Goal: Transaction & Acquisition: Purchase product/service

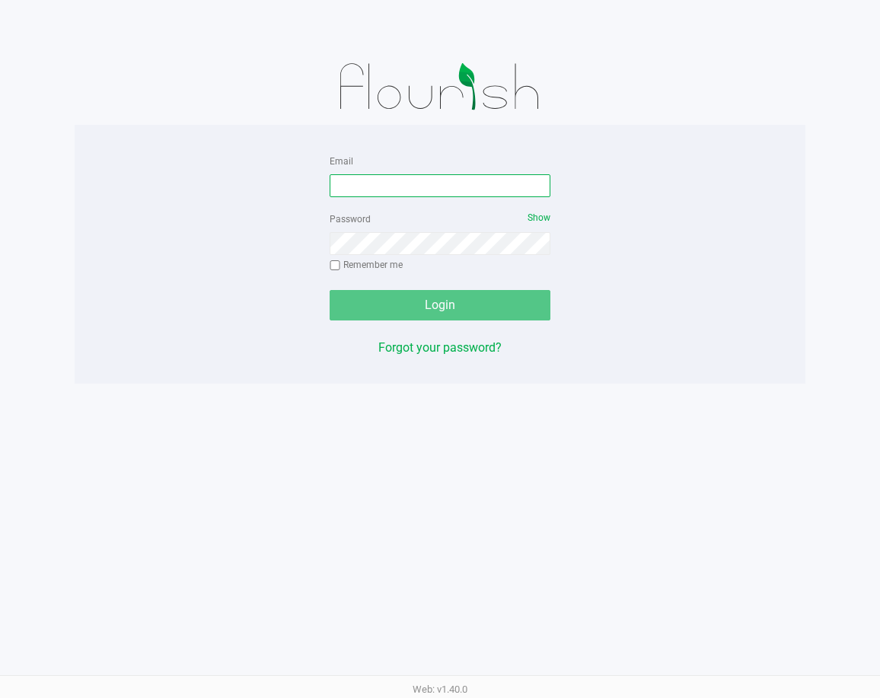
click at [375, 177] on input "Email" at bounding box center [440, 185] width 221 height 23
type input "[EMAIL_ADDRESS][DOMAIN_NAME]"
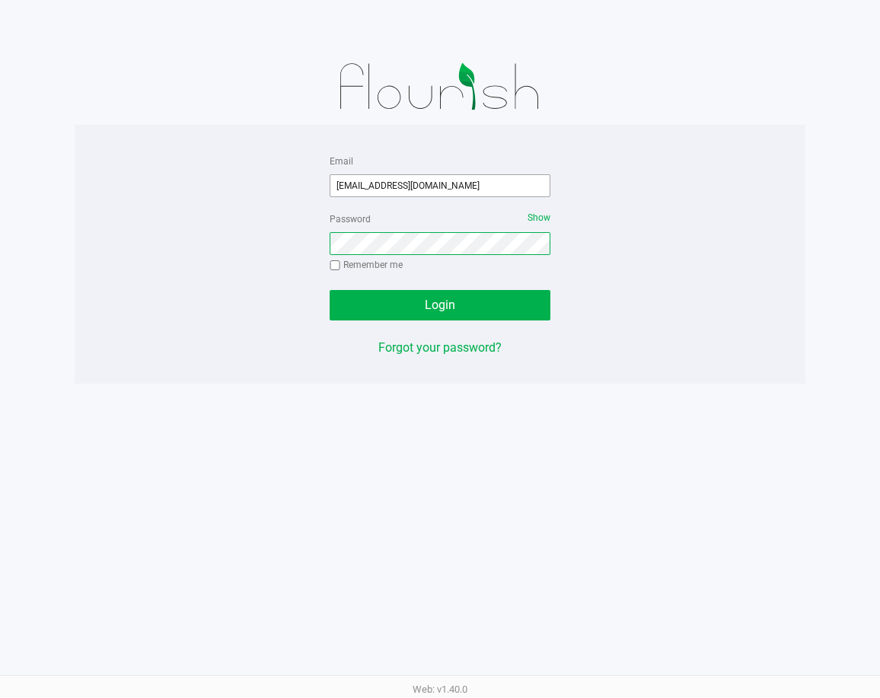
click at [330, 290] on button "Login" at bounding box center [440, 305] width 221 height 30
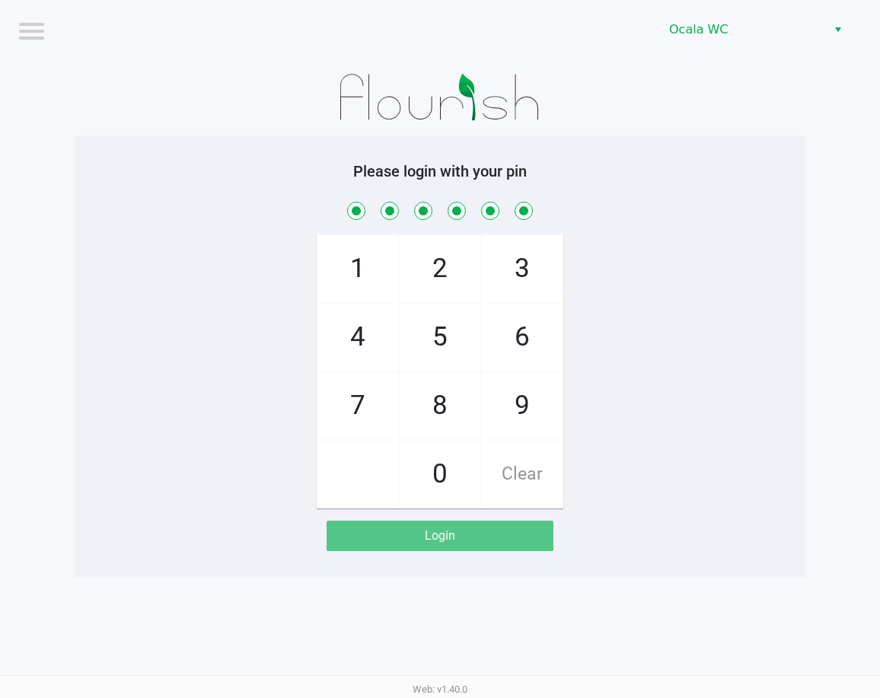
checkbox input "true"
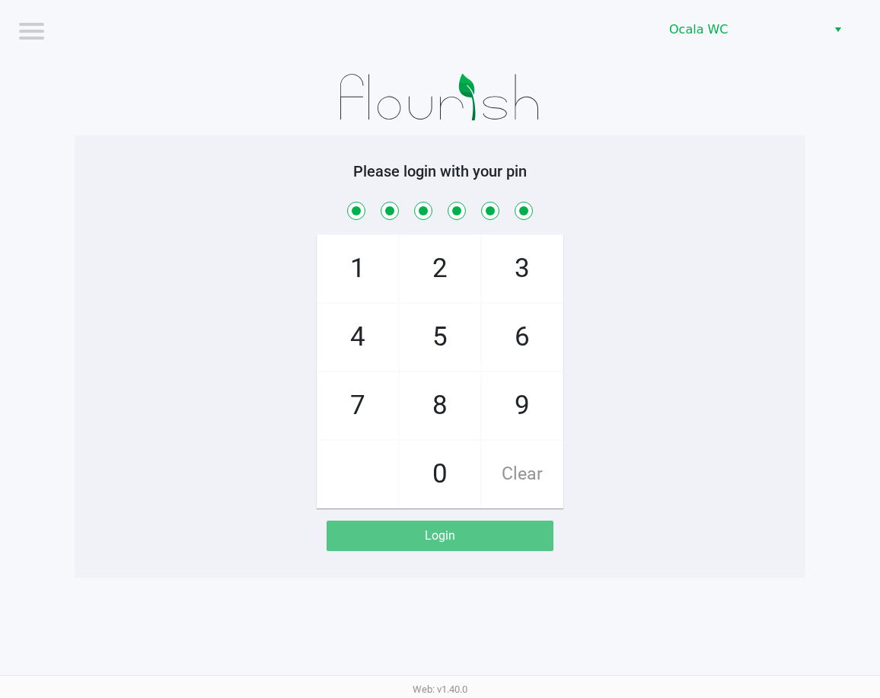
checkbox input "true"
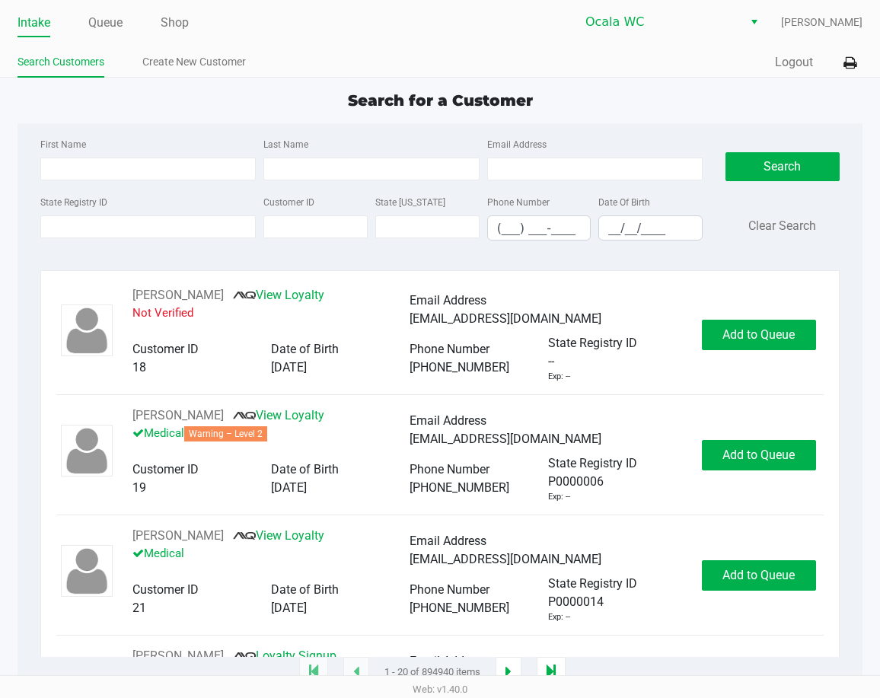
click at [126, 24] on ul "Intake Queue Shop" at bounding box center [229, 24] width 423 height 26
click at [116, 21] on link "Queue" at bounding box center [105, 22] width 34 height 21
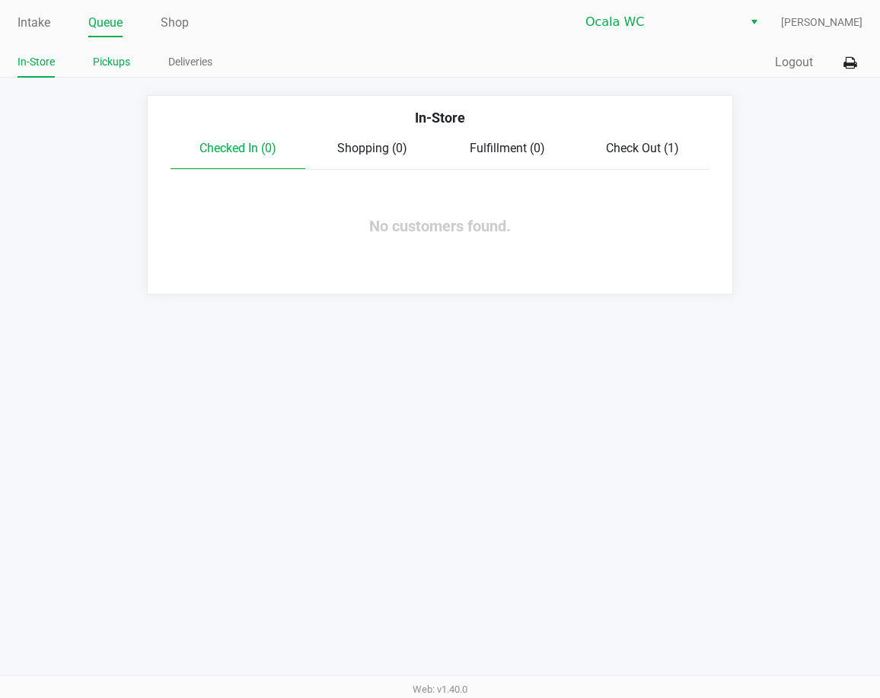
click at [122, 65] on link "Pickups" at bounding box center [111, 62] width 37 height 19
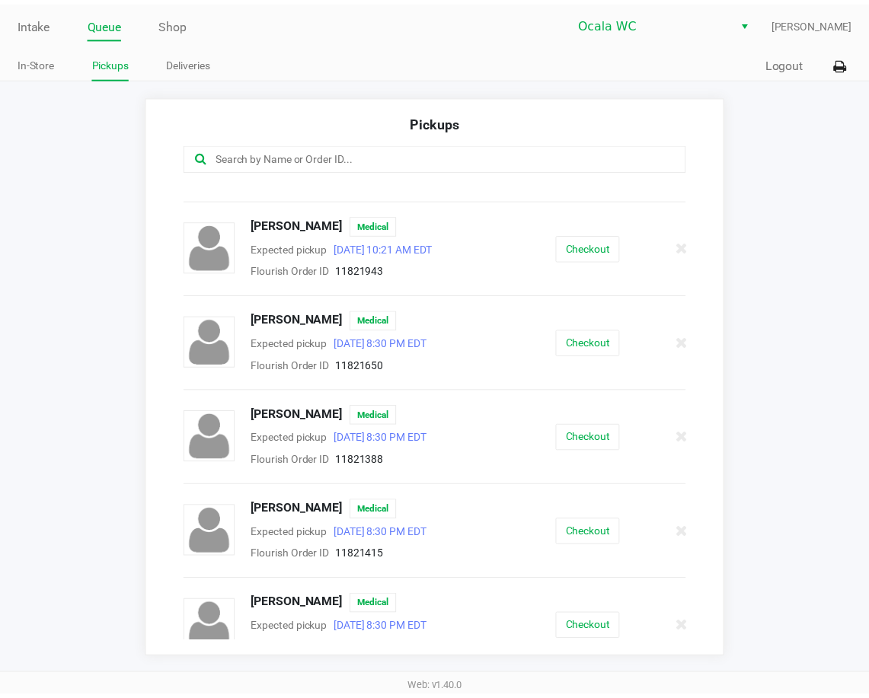
scroll to position [276, 0]
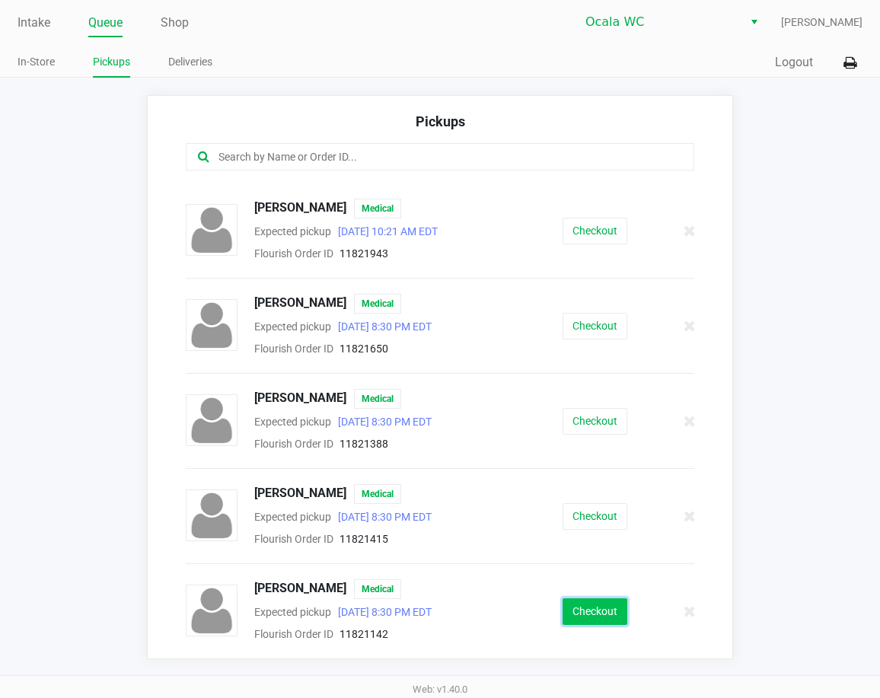
click at [589, 605] on button "Checkout" at bounding box center [595, 611] width 65 height 27
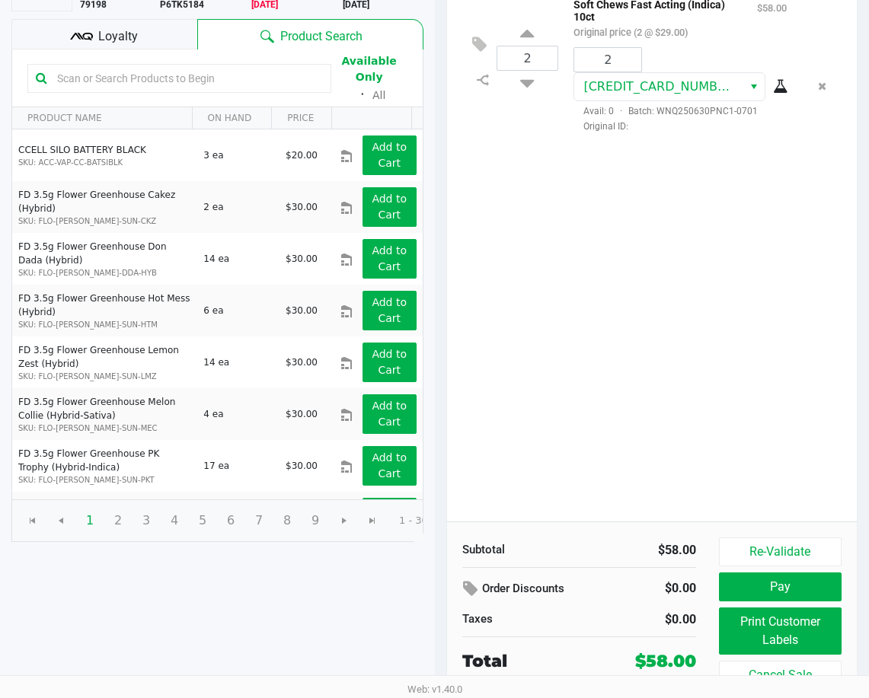
scroll to position [172, 0]
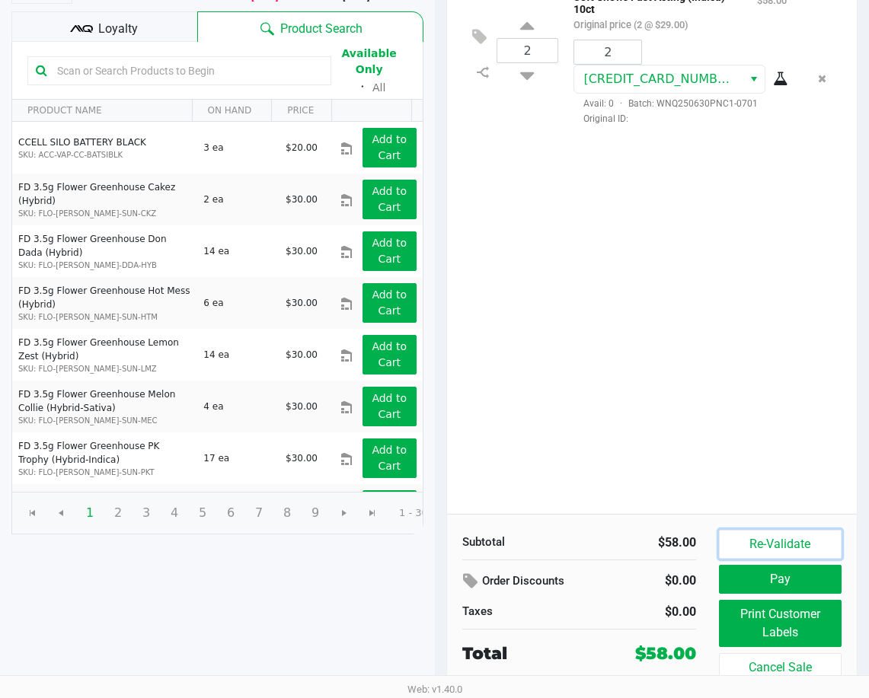
click at [762, 542] on button "Re-Validate" at bounding box center [780, 544] width 123 height 29
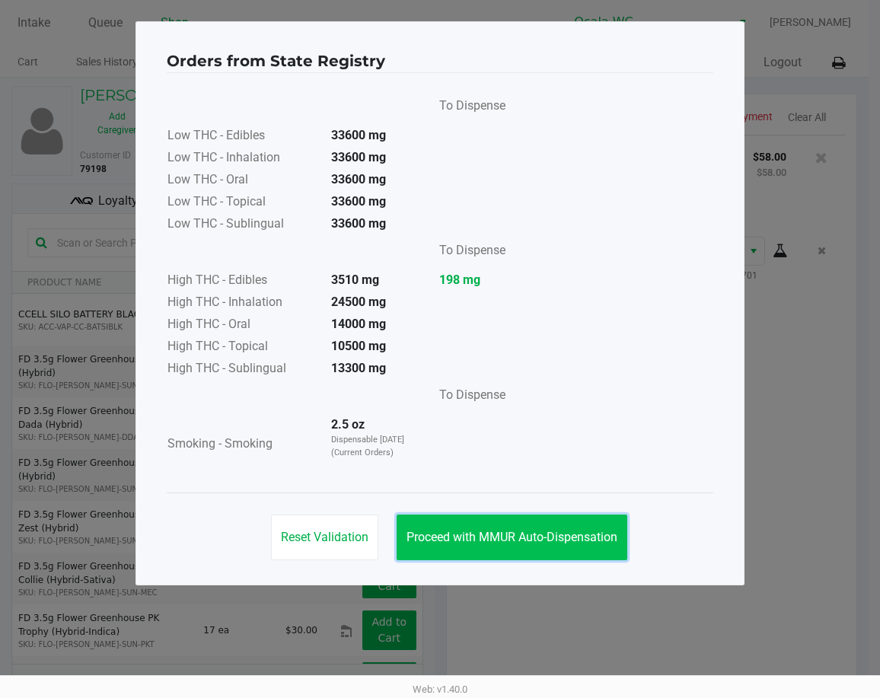
click at [562, 530] on span "Proceed with MMUR Auto-Dispensation" at bounding box center [512, 537] width 211 height 14
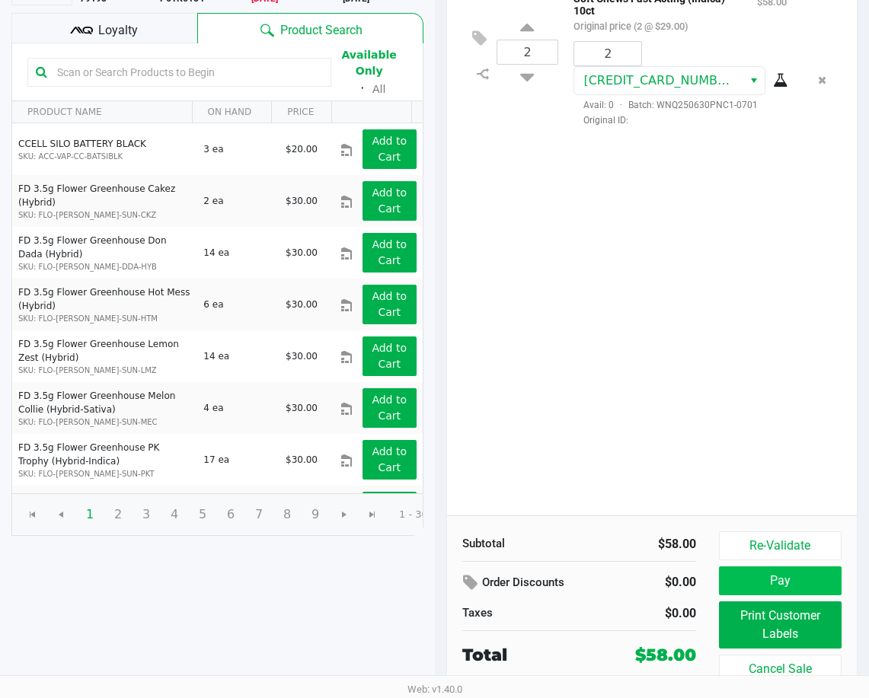
scroll to position [172, 0]
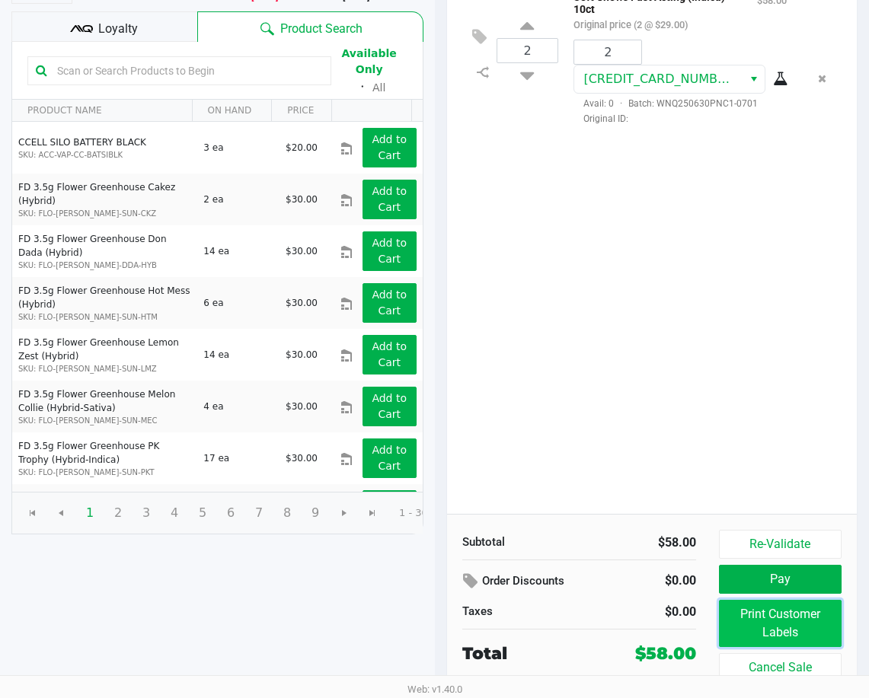
click at [760, 621] on button "Print Customer Labels" at bounding box center [780, 623] width 123 height 47
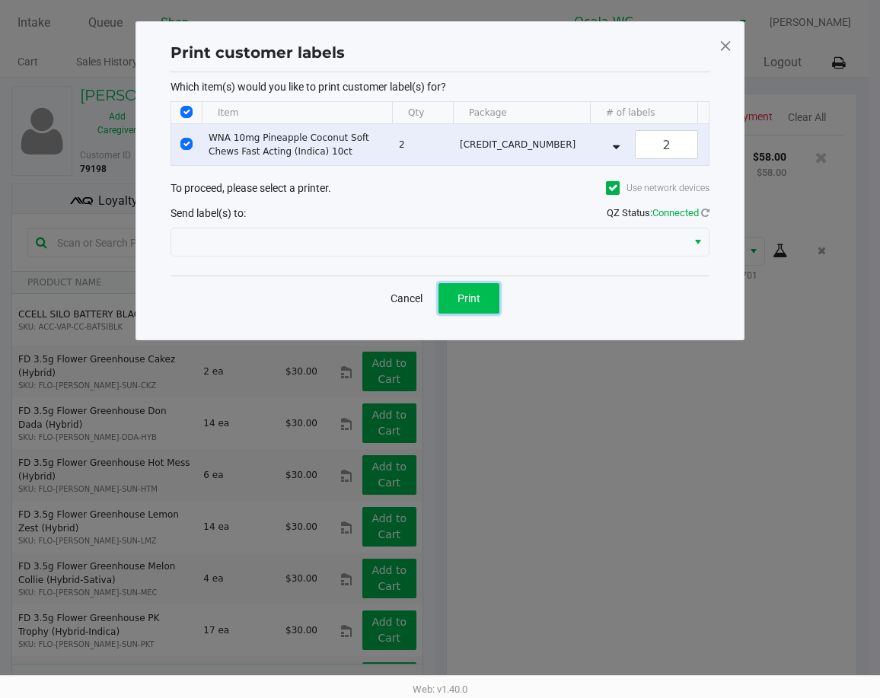
click at [457, 305] on button "Print" at bounding box center [469, 298] width 61 height 30
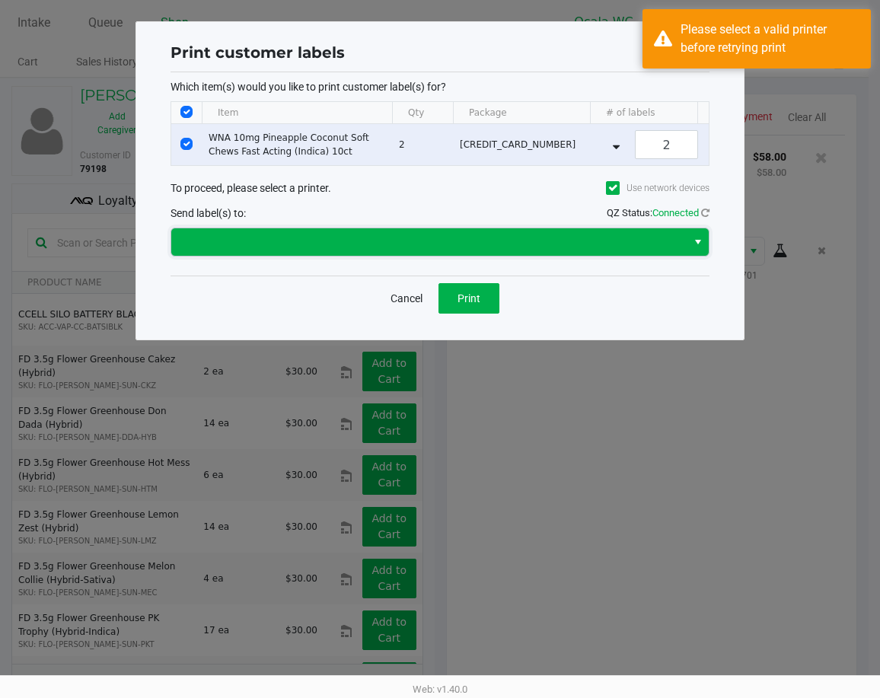
click at [397, 256] on span at bounding box center [428, 241] width 515 height 27
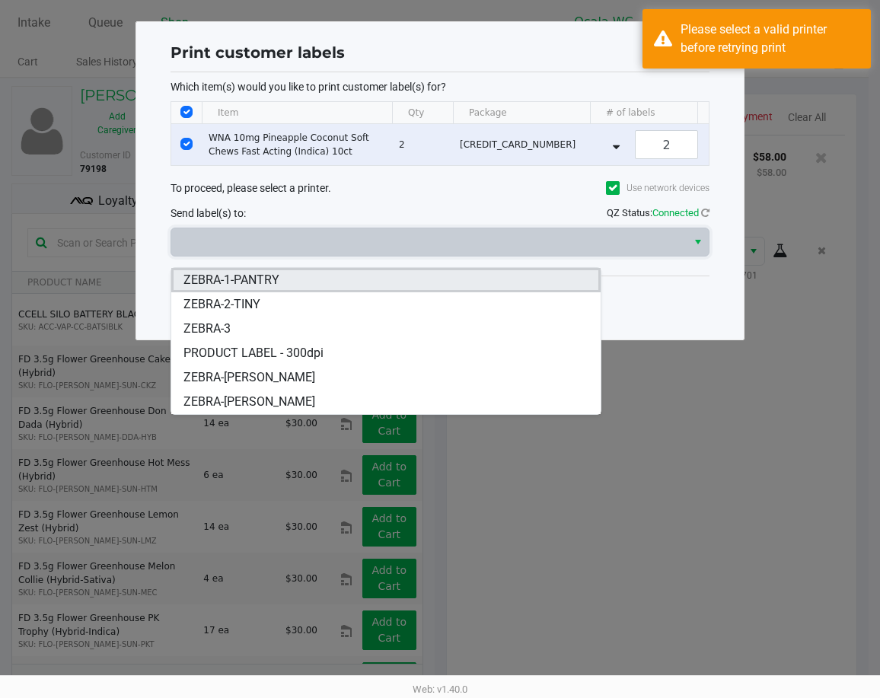
click at [380, 291] on li "ZEBRA-1-PANTRY" at bounding box center [385, 280] width 429 height 24
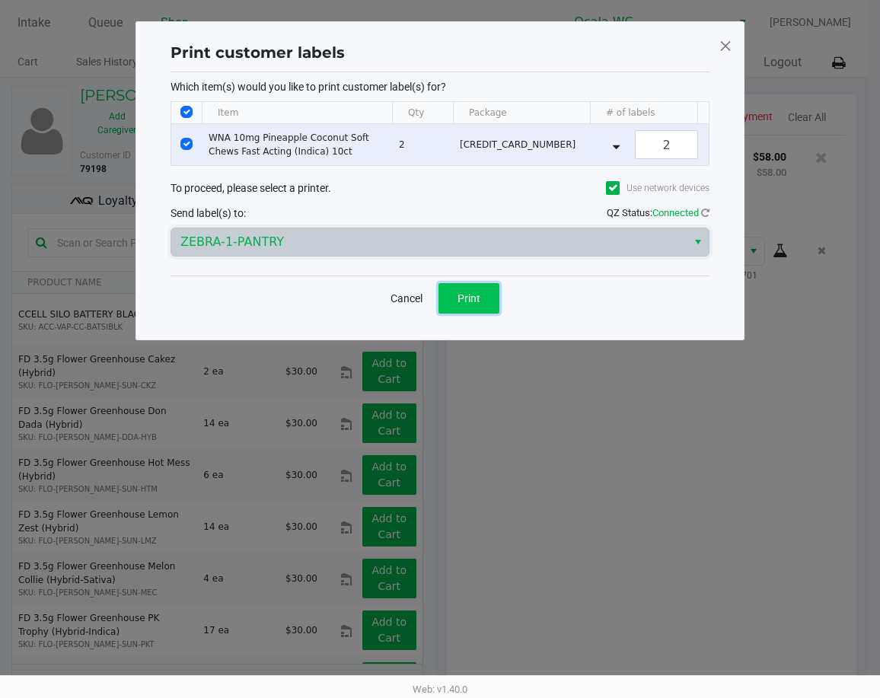
click at [476, 305] on span "Print" at bounding box center [469, 298] width 23 height 12
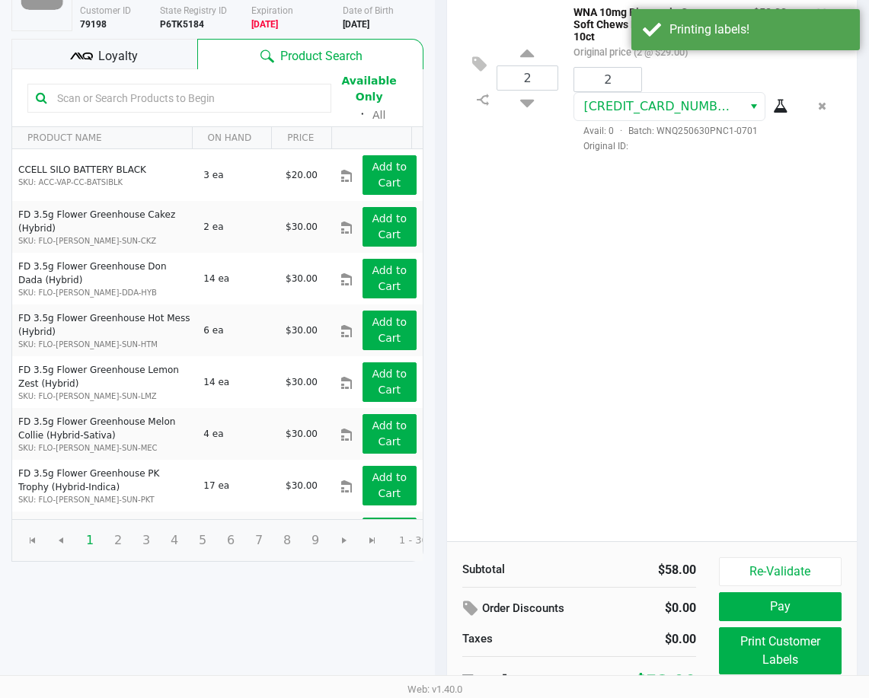
scroll to position [172, 0]
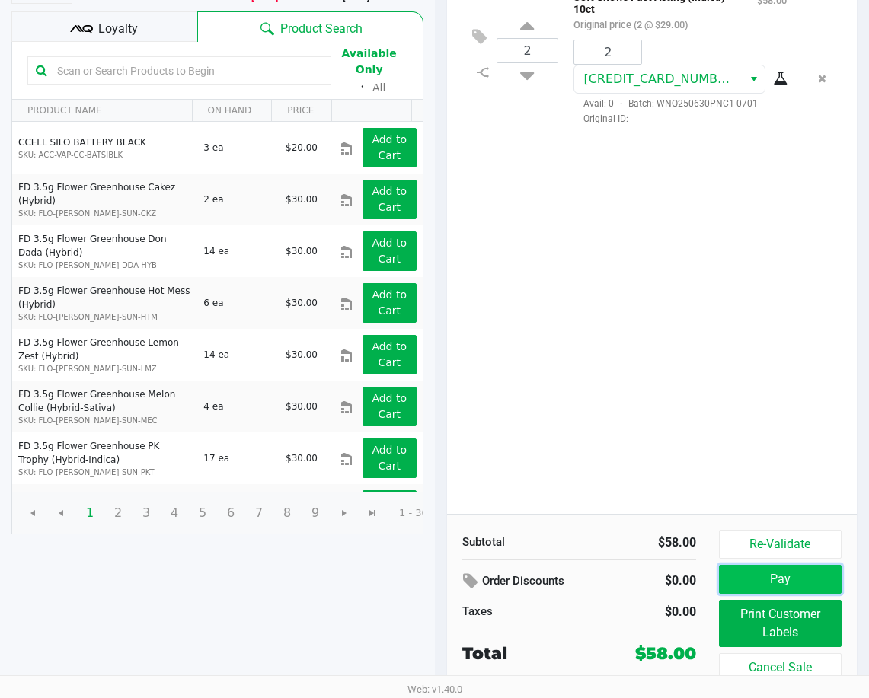
click at [731, 573] on button "Pay" at bounding box center [780, 579] width 123 height 29
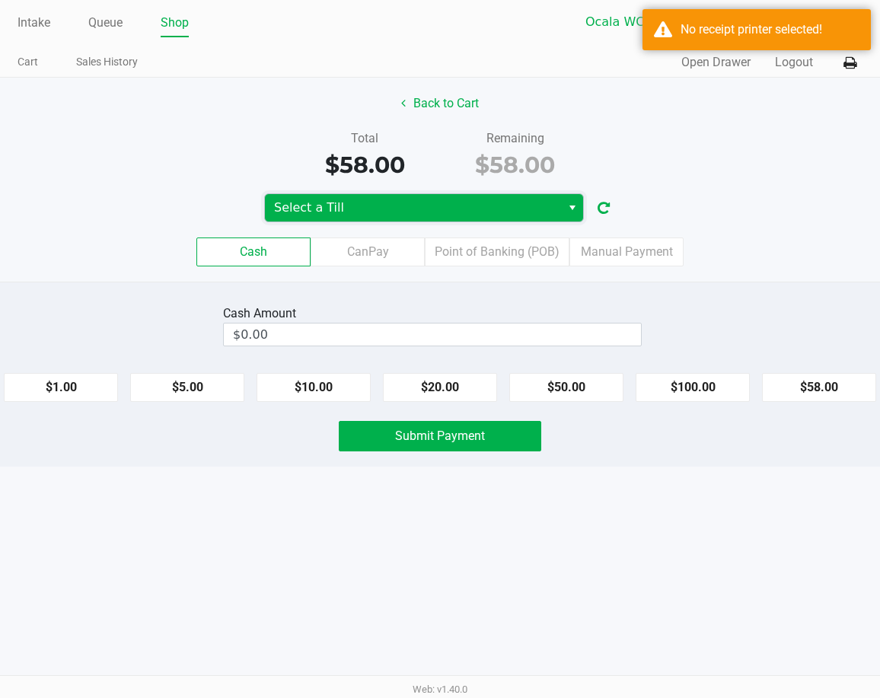
click at [539, 206] on span "Select a Till" at bounding box center [413, 208] width 278 height 18
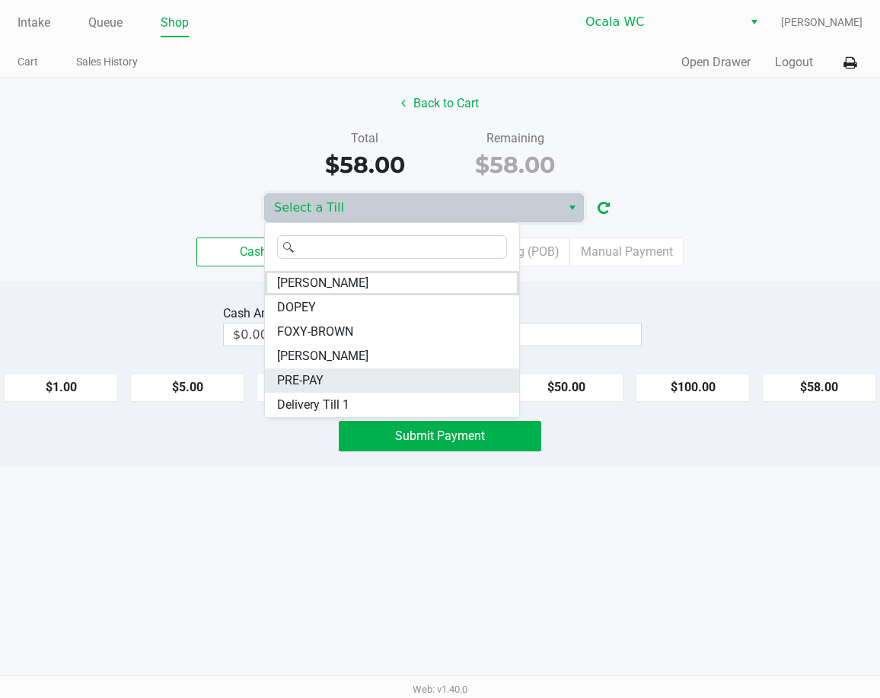
click at [453, 381] on li "PRE-PAY" at bounding box center [392, 380] width 254 height 24
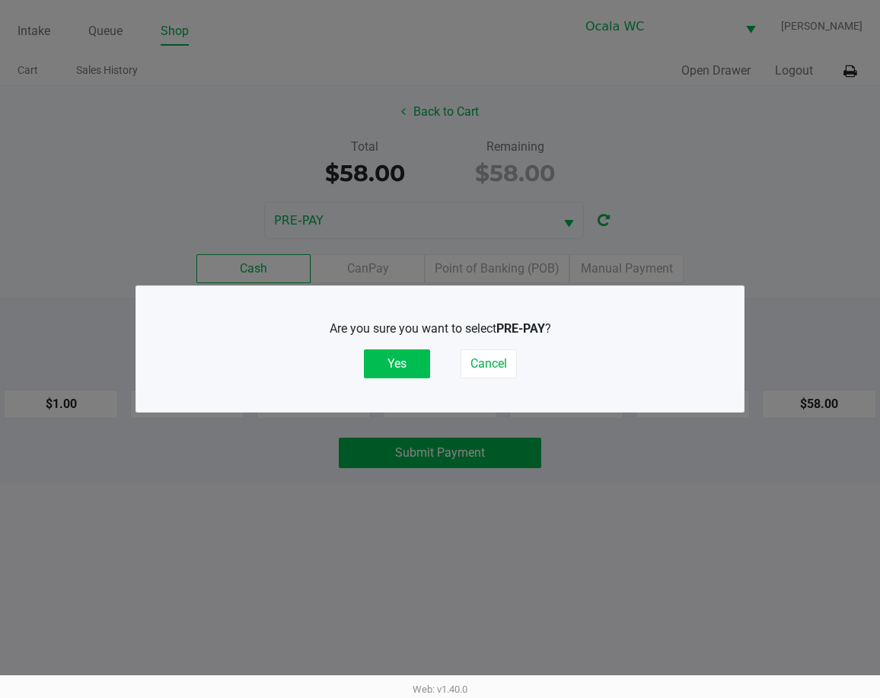
click at [426, 362] on button "Yes" at bounding box center [397, 363] width 66 height 29
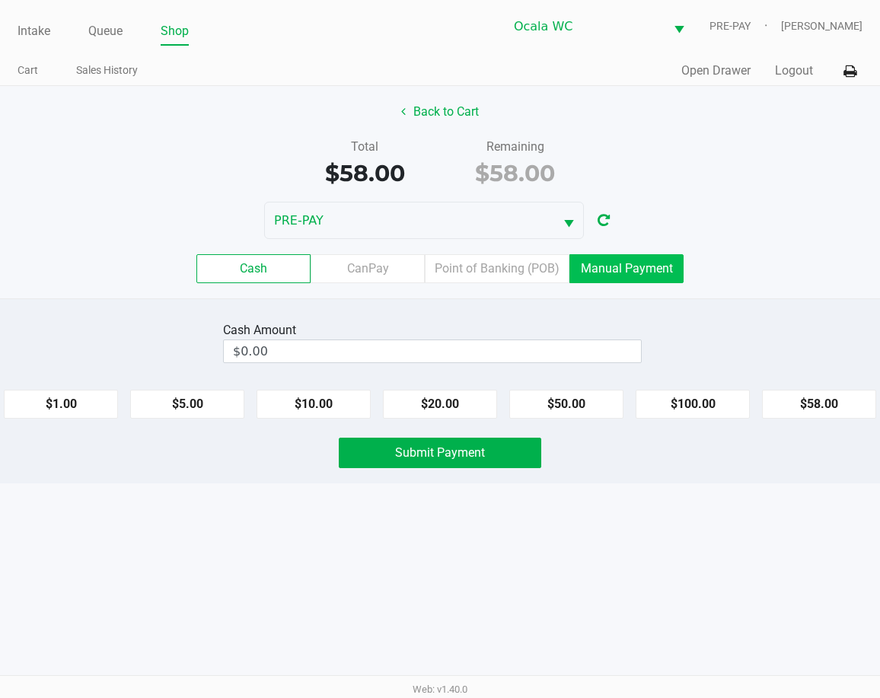
click at [611, 273] on label "Manual Payment" at bounding box center [626, 268] width 114 height 29
click at [0, 0] on 8 "Manual Payment" at bounding box center [0, 0] width 0 height 0
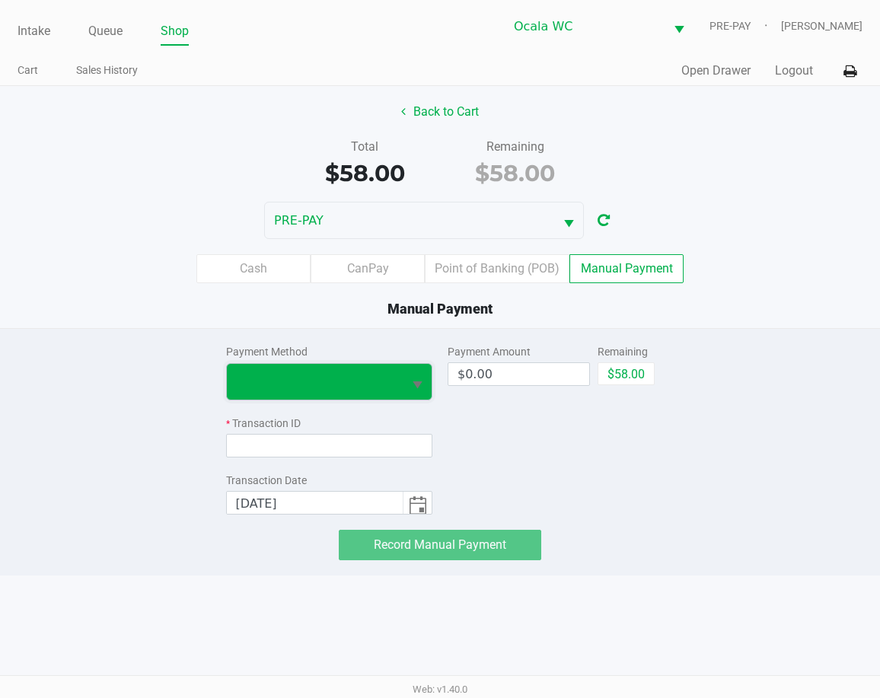
click at [378, 367] on span at bounding box center [315, 382] width 177 height 36
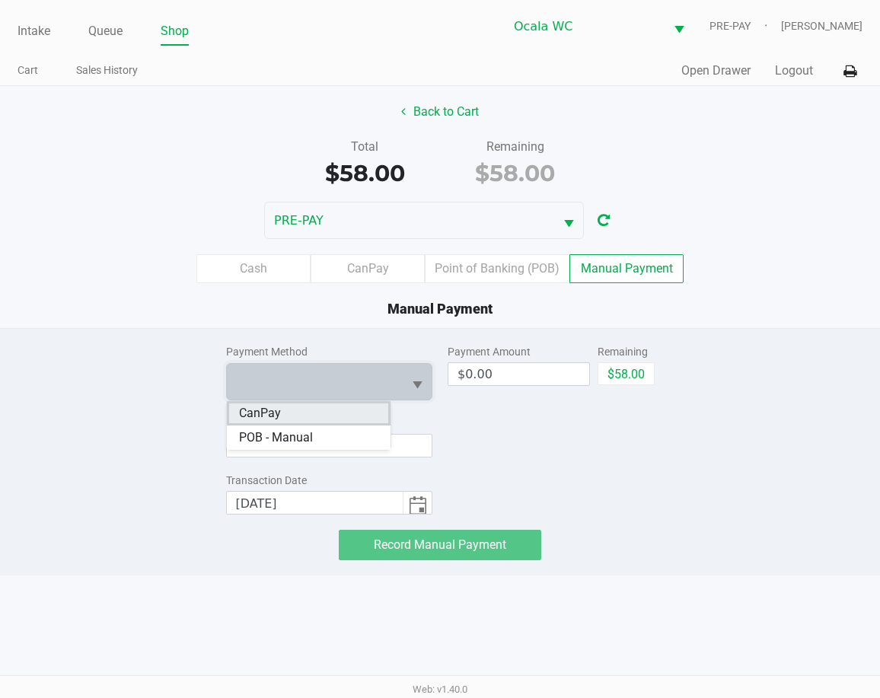
click at [366, 401] on li "CanPay" at bounding box center [309, 413] width 164 height 24
click at [629, 374] on button "$58.00" at bounding box center [626, 373] width 57 height 23
type input "$58.00"
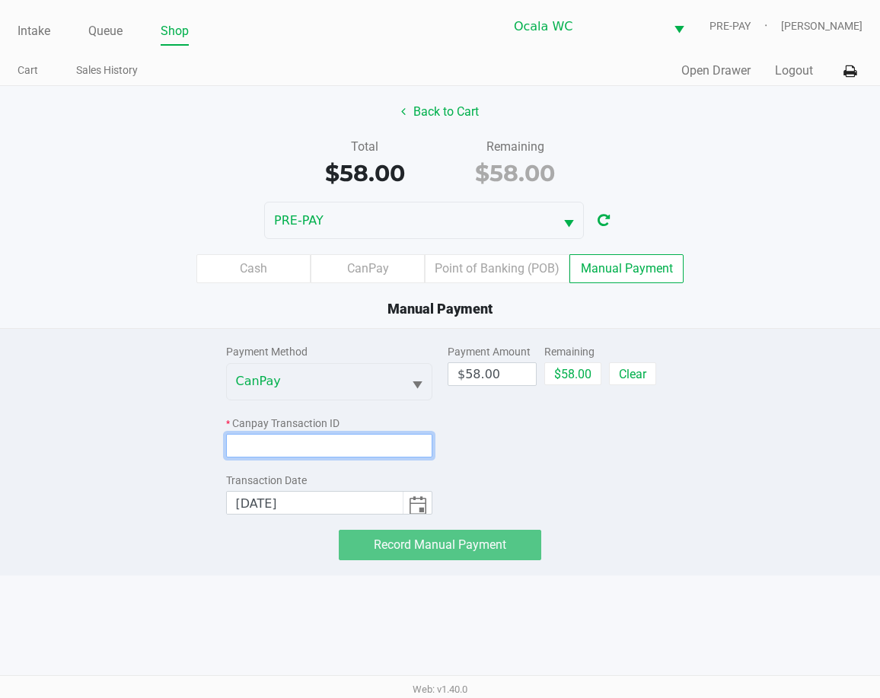
click at [327, 448] on input at bounding box center [329, 446] width 207 height 24
paste input "UGIWIQAPU7I5"
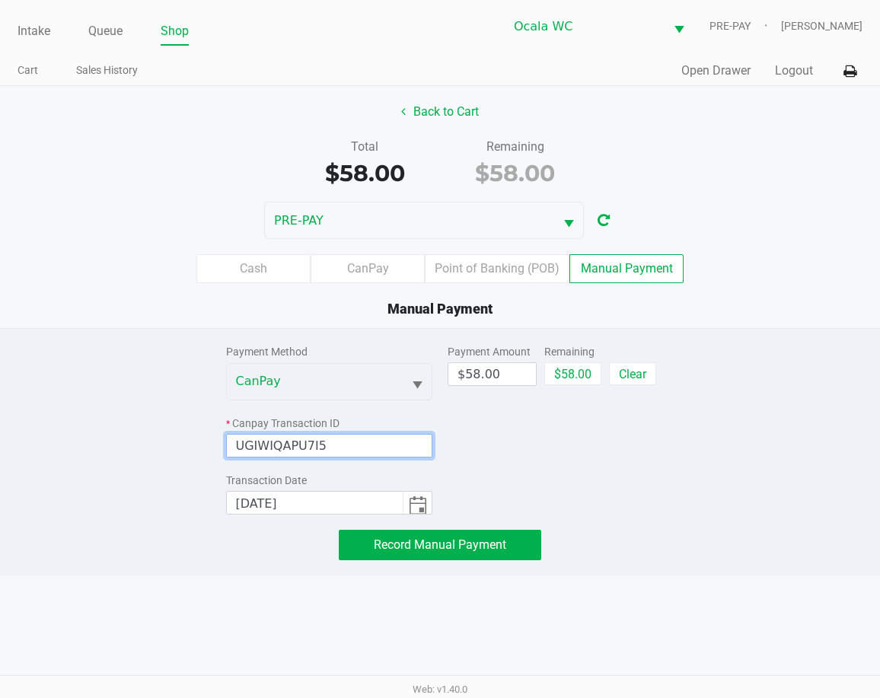
type input "UGIWIQAPU7I5"
click at [502, 488] on div "Payment Amount $58.00 Remaining $58.00 Clear" at bounding box center [551, 422] width 207 height 186
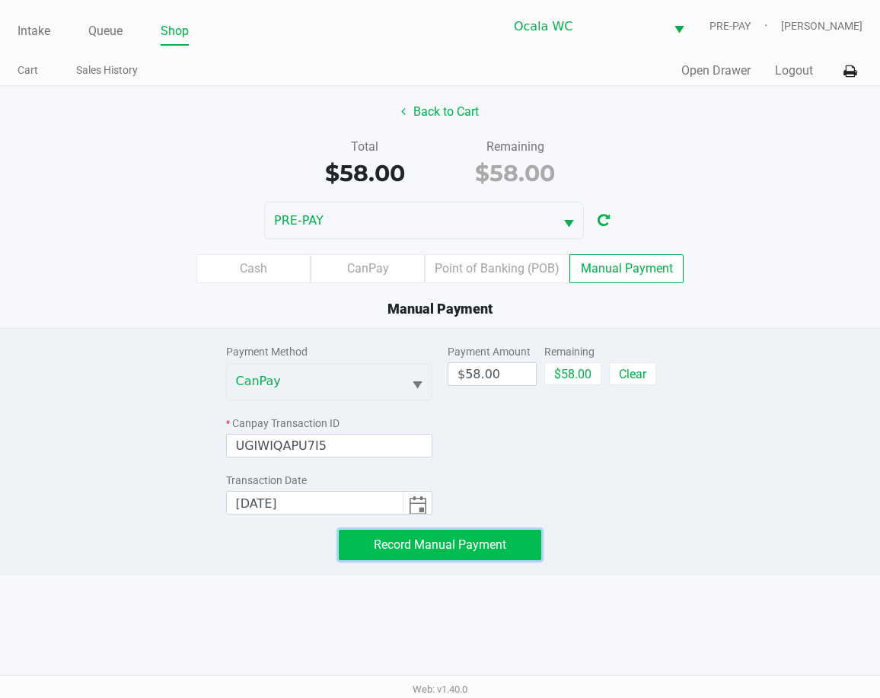
click at [471, 546] on span "Record Manual Payment" at bounding box center [440, 545] width 132 height 14
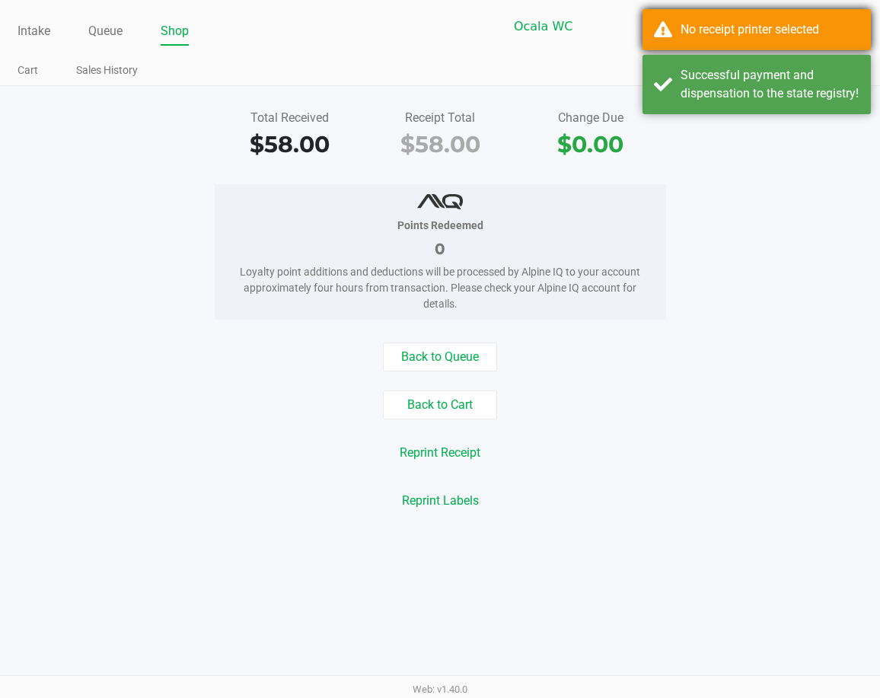
click at [801, 31] on div "No receipt printer selected" at bounding box center [770, 30] width 179 height 18
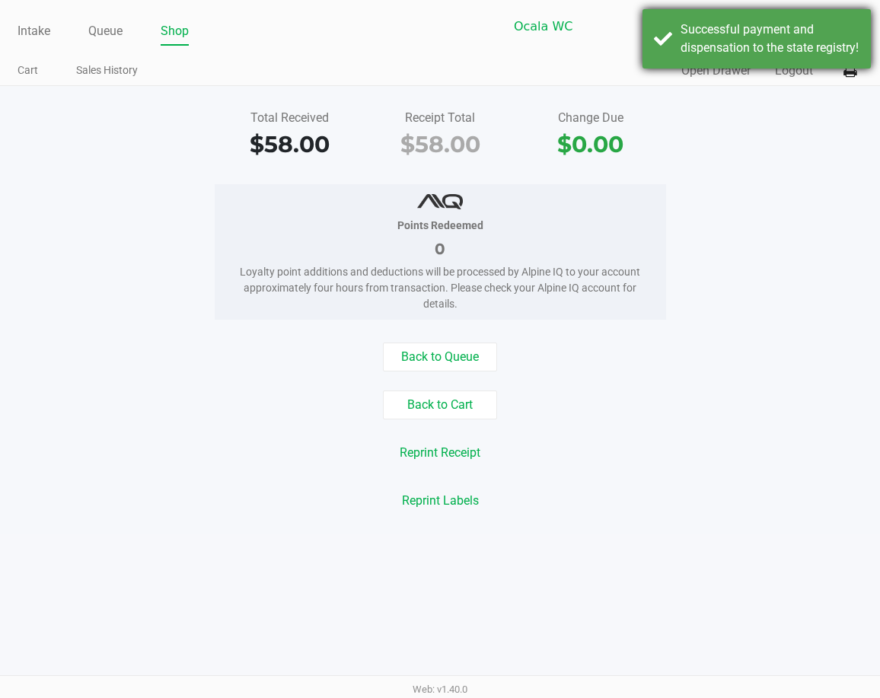
click at [791, 56] on div "Successful payment and dispensation to the state registry!" at bounding box center [770, 39] width 179 height 37
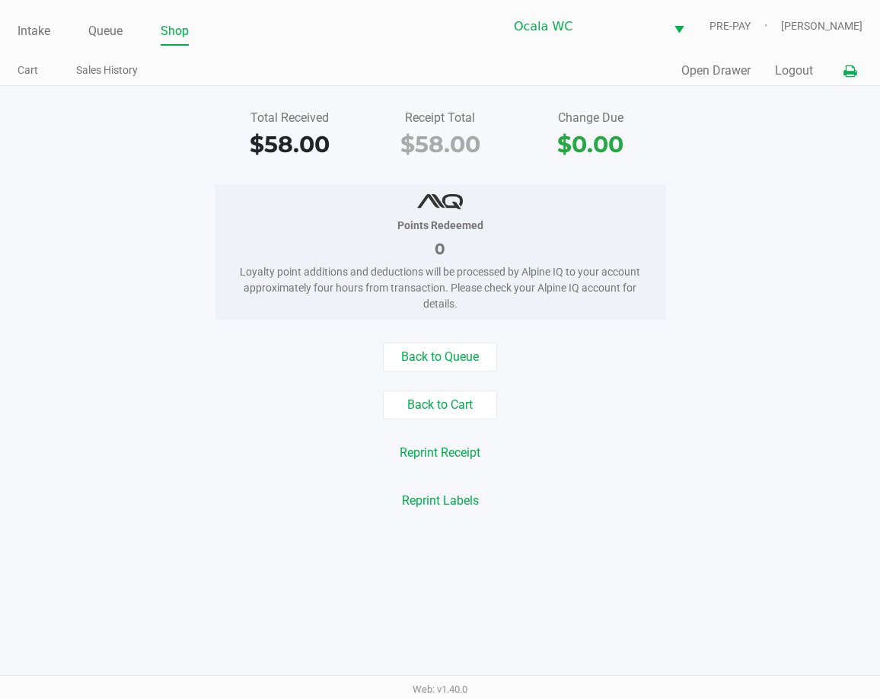
click at [846, 75] on icon at bounding box center [850, 71] width 13 height 11
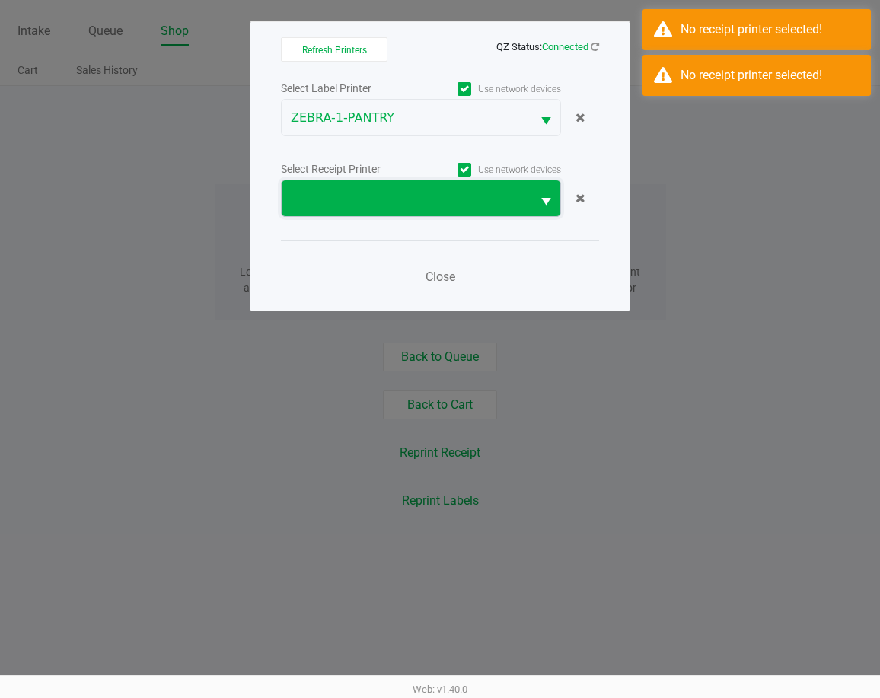
click at [356, 206] on span at bounding box center [406, 199] width 231 height 18
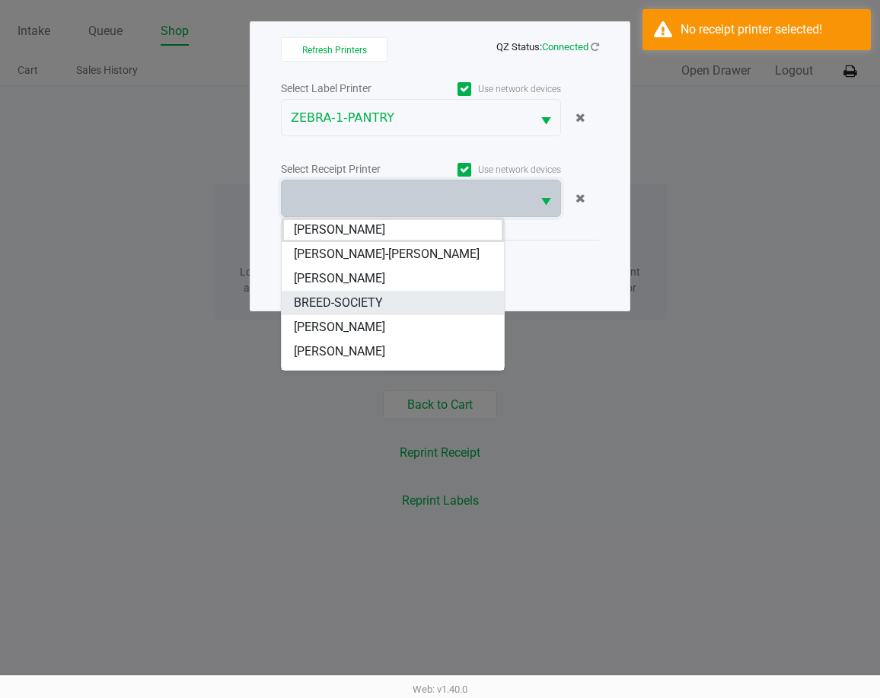
click at [384, 303] on li "BREED-SOCIETY" at bounding box center [393, 303] width 222 height 24
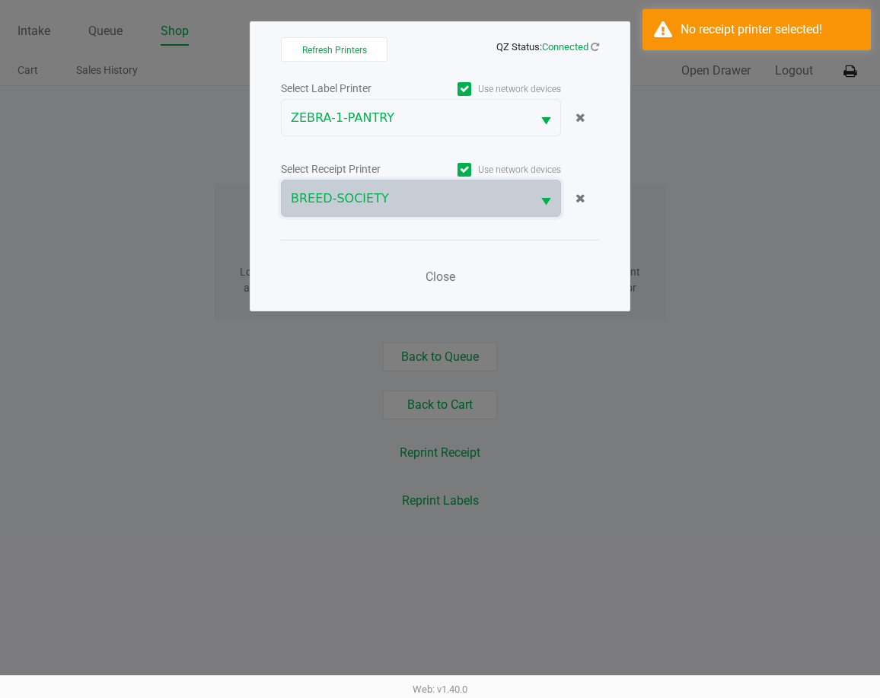
click at [504, 264] on div "Close" at bounding box center [440, 268] width 318 height 56
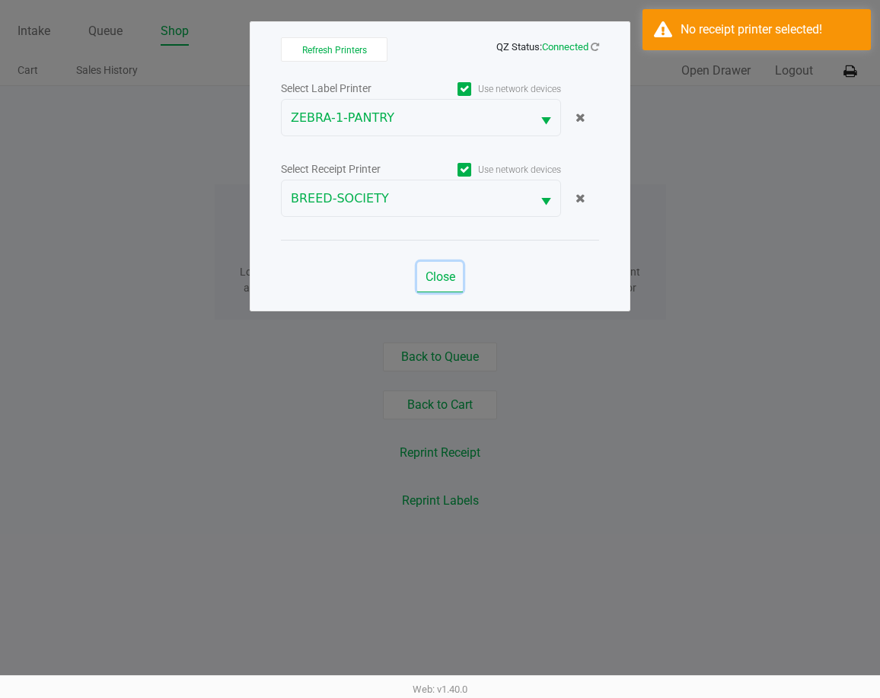
click at [444, 269] on button "Close" at bounding box center [440, 277] width 46 height 30
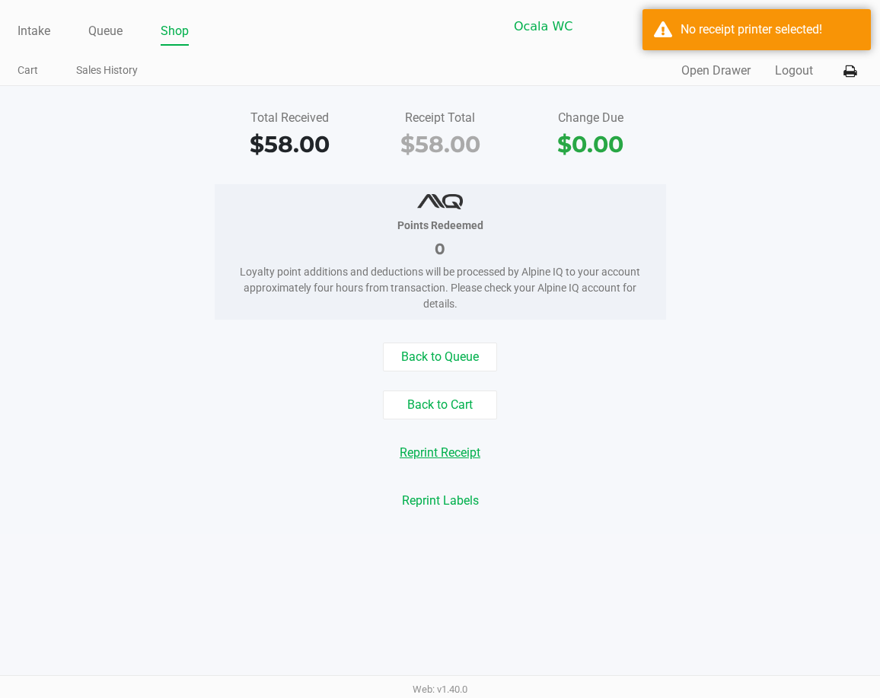
click at [432, 455] on button "Reprint Receipt" at bounding box center [440, 453] width 100 height 29
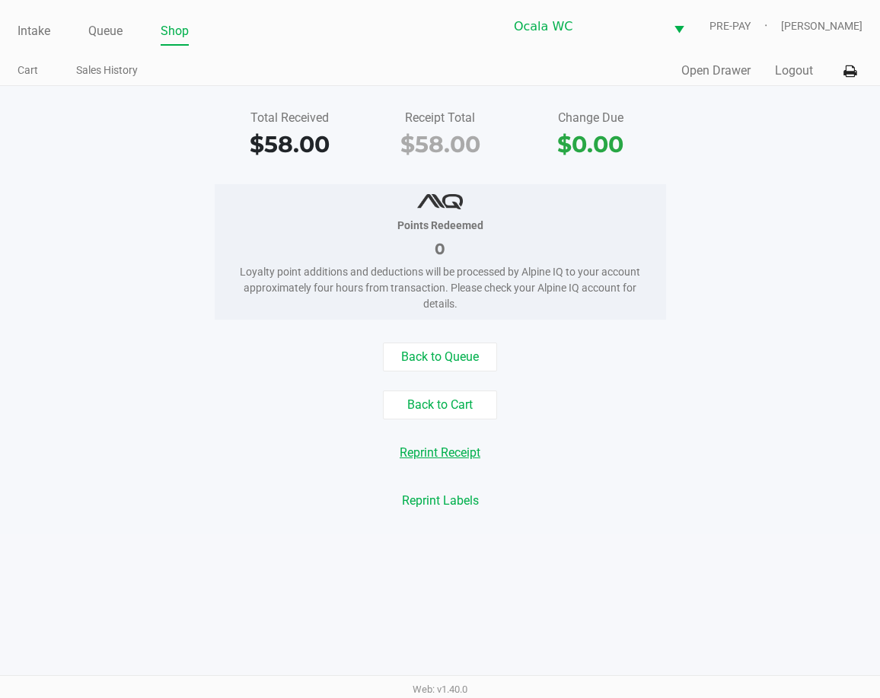
click at [439, 446] on button "Reprint Receipt" at bounding box center [440, 453] width 100 height 29
click at [454, 451] on button "Reprint Receipt" at bounding box center [440, 453] width 100 height 29
drag, startPoint x: 452, startPoint y: 451, endPoint x: 761, endPoint y: 222, distance: 384.8
click at [761, 222] on div "Total Received $58.00 Receipt Total $58.00 Change Due $0.00 Points Redeemed 0 L…" at bounding box center [440, 310] width 880 height 448
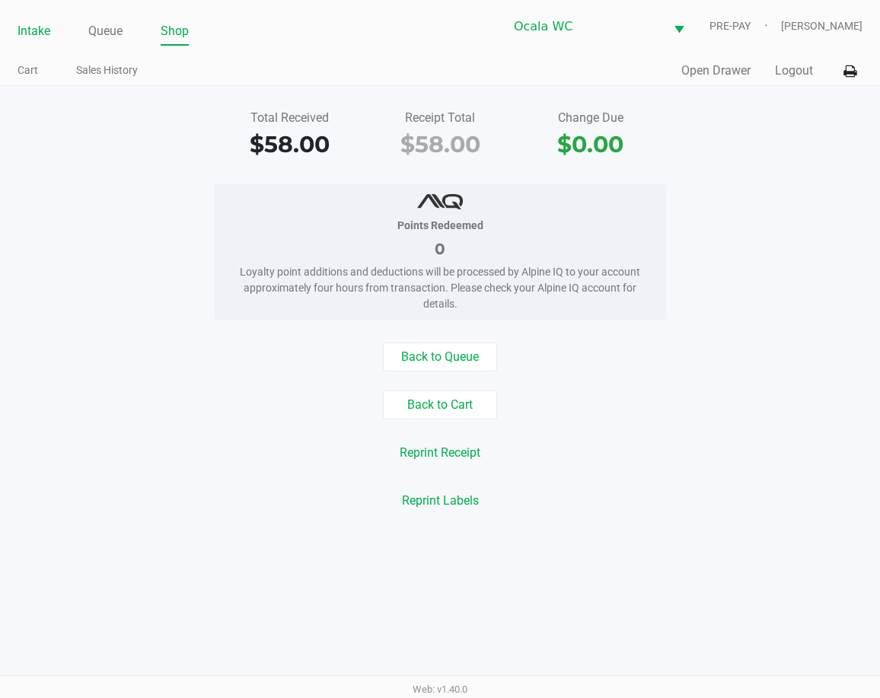
click at [20, 20] on li "Intake" at bounding box center [34, 32] width 33 height 27
click at [33, 27] on link "Intake" at bounding box center [34, 31] width 33 height 21
